Goal: Task Accomplishment & Management: Use online tool/utility

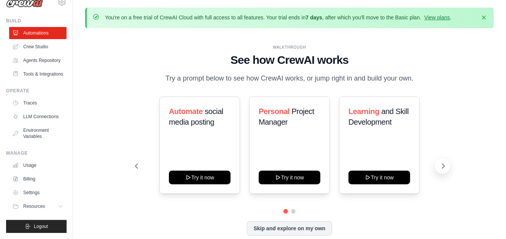
click at [440, 170] on icon at bounding box center [443, 166] width 8 height 8
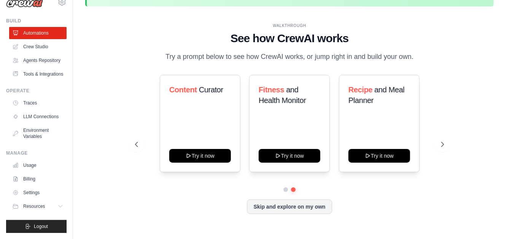
scroll to position [33, 0]
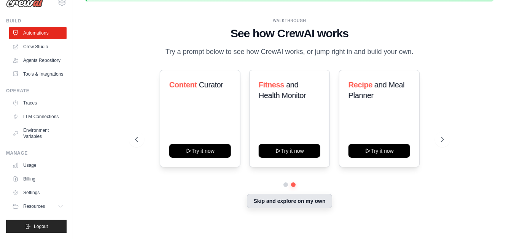
click at [280, 207] on button "Skip and explore on my own" at bounding box center [289, 201] width 85 height 14
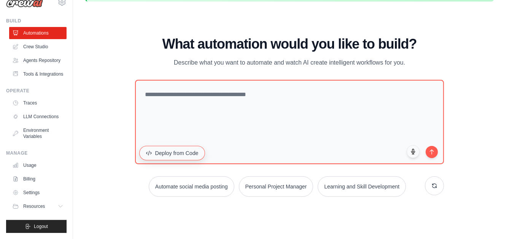
click at [172, 157] on button "Deploy from Code" at bounding box center [173, 153] width 66 height 14
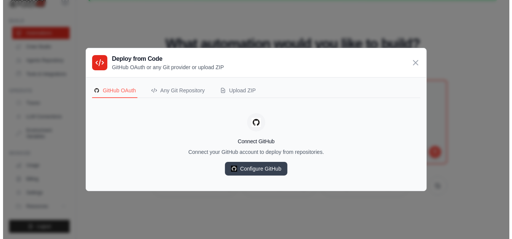
scroll to position [26, 0]
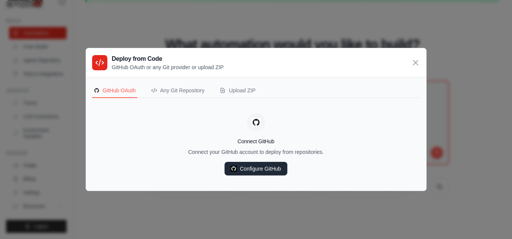
click at [253, 167] on link "Configure GitHub" at bounding box center [255, 169] width 62 height 14
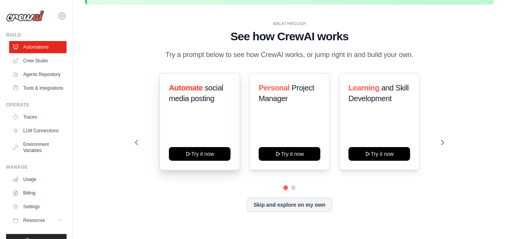
scroll to position [59, 0]
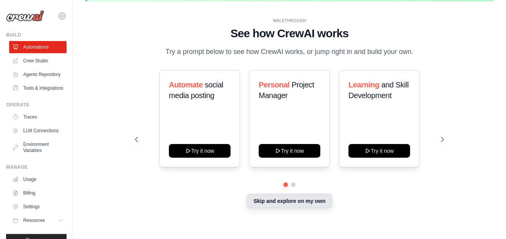
click at [285, 205] on button "Skip and explore on my own" at bounding box center [289, 201] width 85 height 14
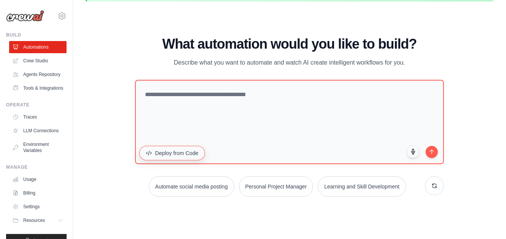
click at [182, 153] on button "Deploy from Code" at bounding box center [173, 153] width 66 height 14
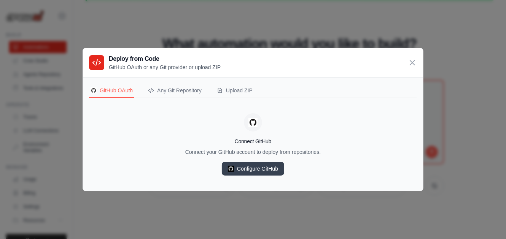
scroll to position [52, 0]
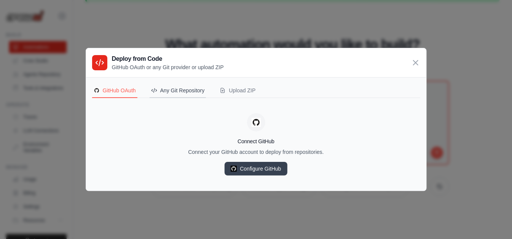
click at [182, 92] on div "Any Git Repository" at bounding box center [178, 91] width 54 height 8
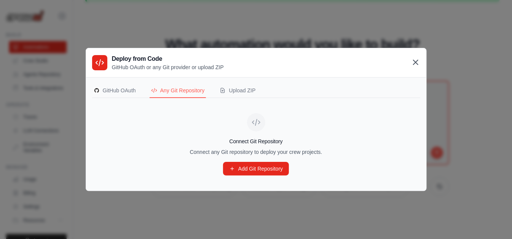
click at [411, 62] on icon at bounding box center [415, 62] width 9 height 9
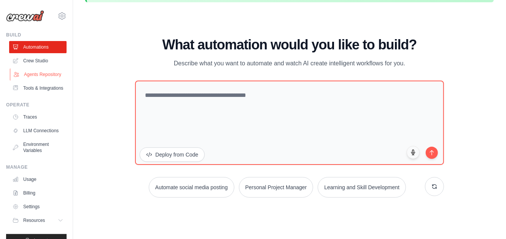
click at [34, 79] on link "Agents Repository" at bounding box center [38, 74] width 57 height 12
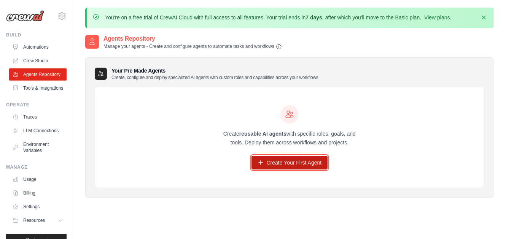
click at [302, 168] on link "Create Your First Agent" at bounding box center [289, 163] width 76 height 14
